Goal: Task Accomplishment & Management: Manage account settings

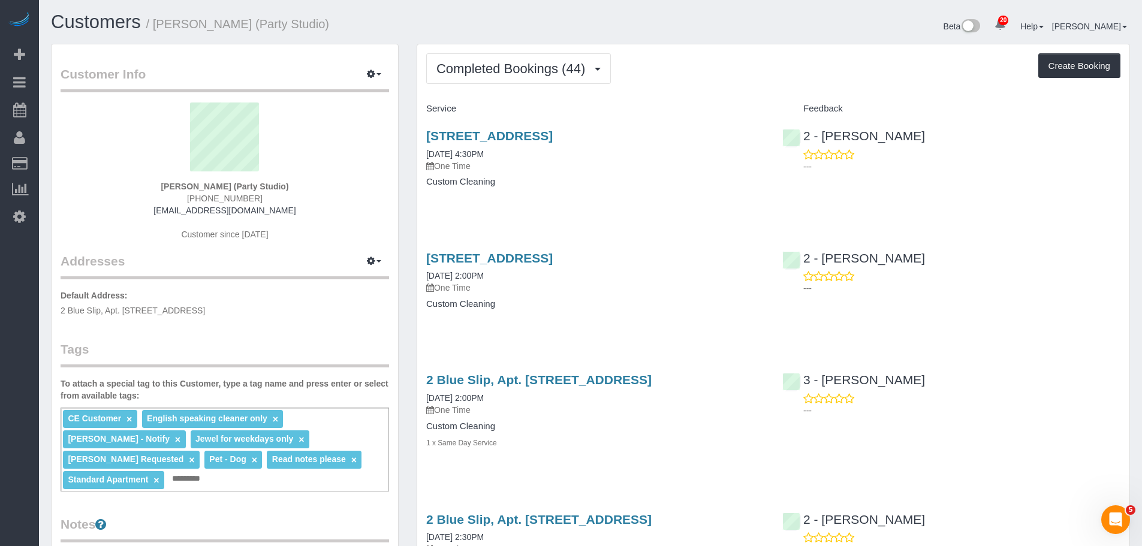
click at [775, 56] on div "Completed Bookings (44) Completed Bookings (44) Upcoming Bookings (0) Cancelled…" at bounding box center [773, 68] width 694 height 31
drag, startPoint x: 672, startPoint y: 257, endPoint x: 685, endPoint y: 212, distance: 47.4
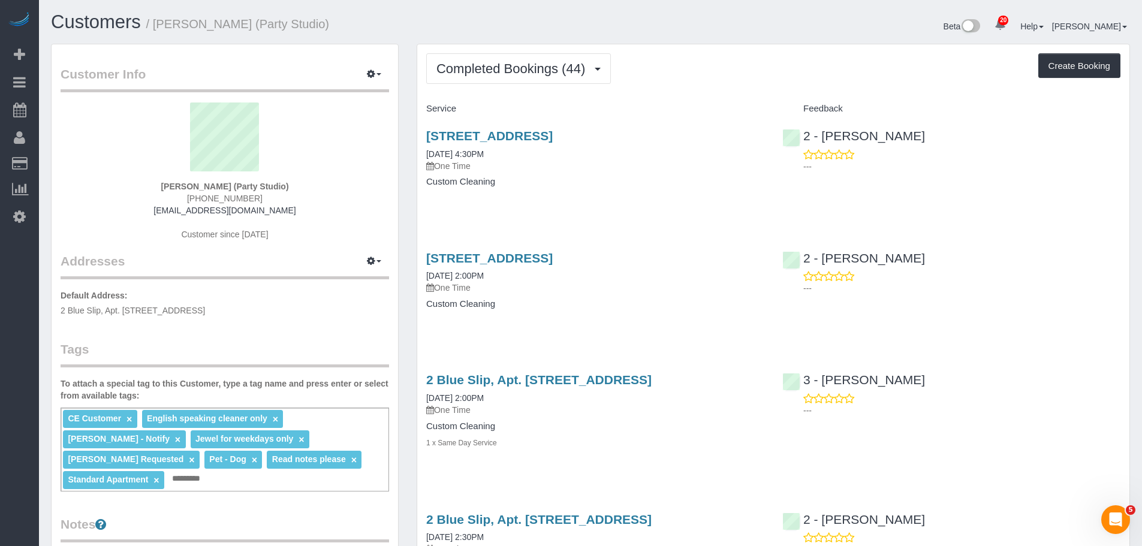
click at [553, 130] on link "[STREET_ADDRESS]" at bounding box center [489, 136] width 127 height 14
click at [682, 201] on div "[STREET_ADDRESS] [DATE] 4:30PM One Time Custom Cleaning" at bounding box center [595, 165] width 356 height 92
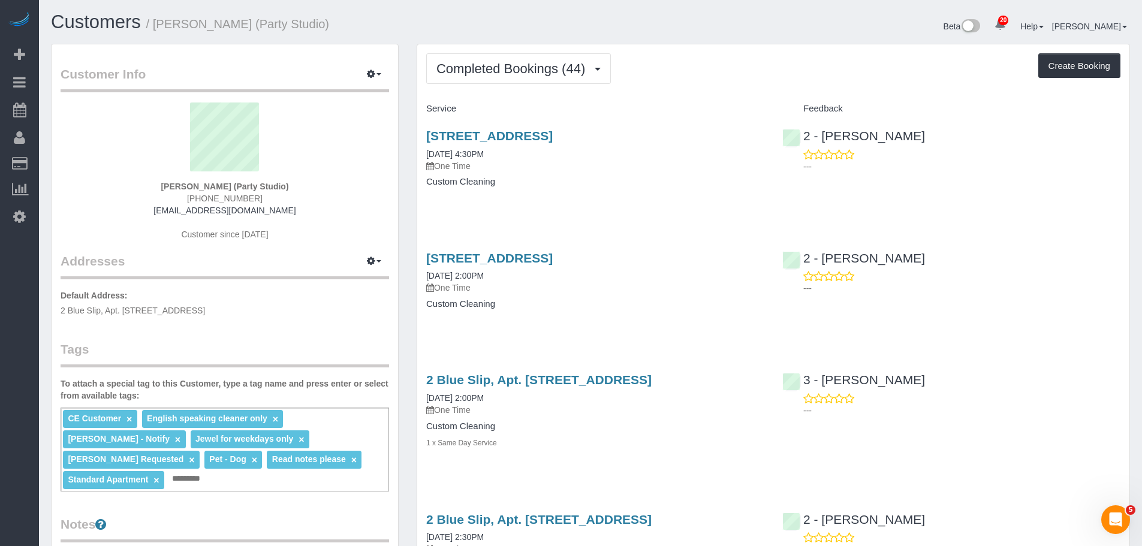
drag, startPoint x: 420, startPoint y: 28, endPoint x: 422, endPoint y: 1, distance: 27.0
click at [420, 28] on h1 "Customers / [PERSON_NAME] (Party Studio)" at bounding box center [316, 22] width 531 height 20
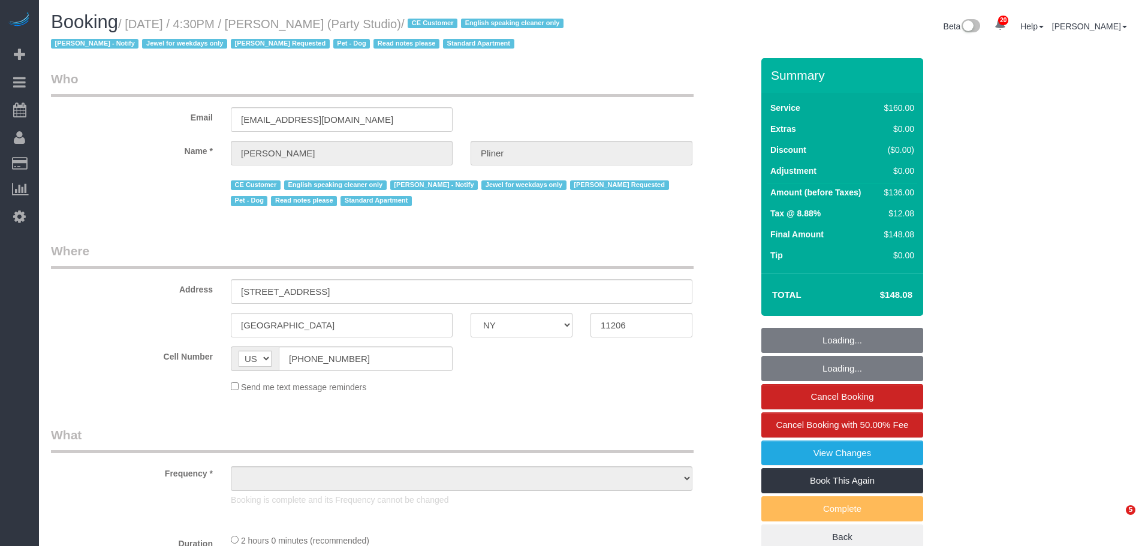
select select "NY"
select select "object:966"
select select "number:89"
select select "number:90"
select select "number:13"
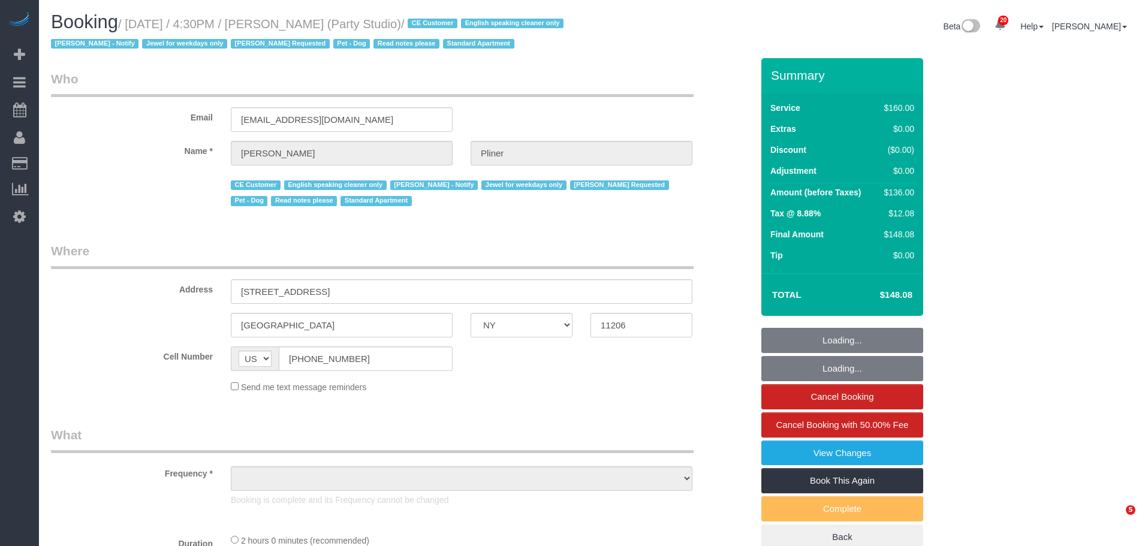
select select "number:7"
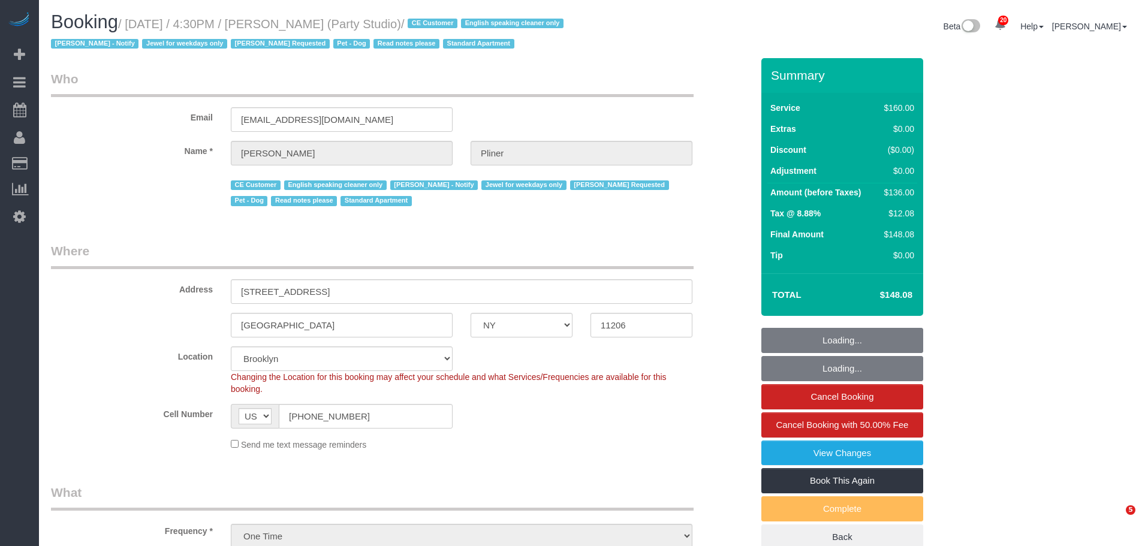
select select "object:1526"
select select "string:stripe-pm_1S572p4VGloSiKo7nDSdiunk"
